Goal: Task Accomplishment & Management: Use online tool/utility

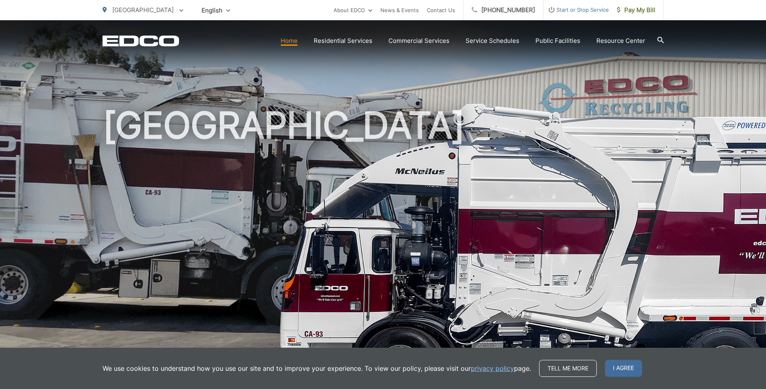
click at [628, 359] on div "We use cookies to understand how you use our site and to improve your experienc…" at bounding box center [383, 367] width 766 height 41
click at [632, 366] on span "I agree" at bounding box center [623, 367] width 37 height 17
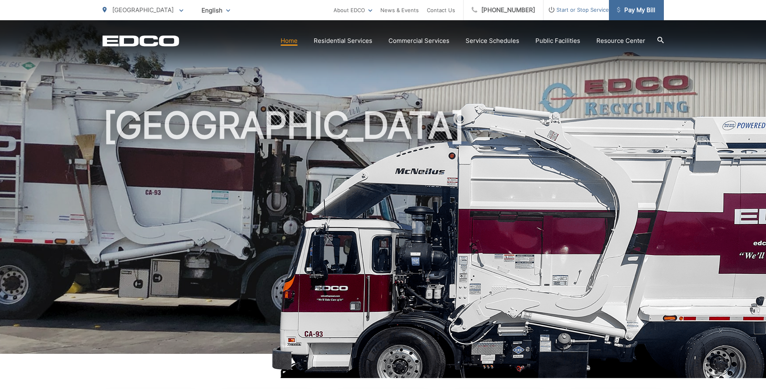
click at [635, 8] on span "Pay My Bill" at bounding box center [636, 10] width 38 height 10
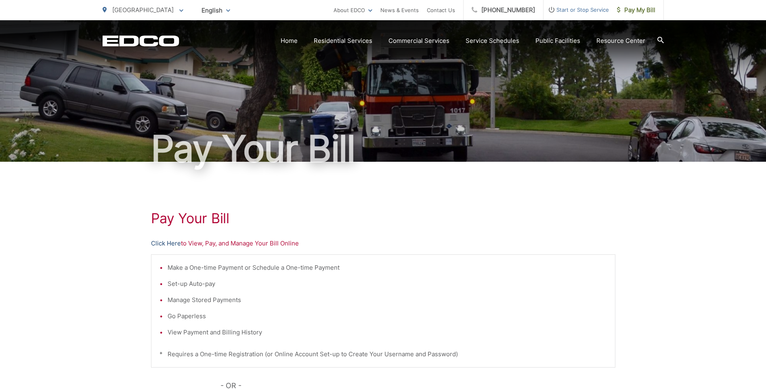
click at [173, 244] on link "Click Here" at bounding box center [166, 243] width 30 height 10
